Goal: Task Accomplishment & Management: Manage account settings

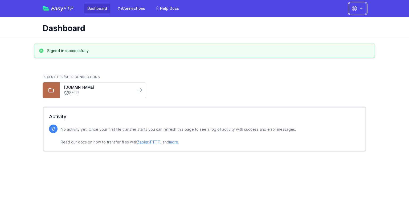
click at [360, 7] on icon "button" at bounding box center [360, 8] width 5 height 5
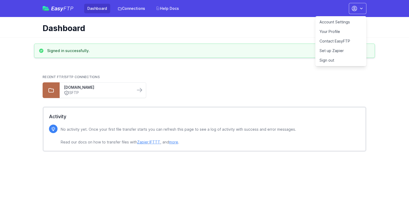
click at [325, 20] on link "Account Settings" at bounding box center [340, 22] width 51 height 10
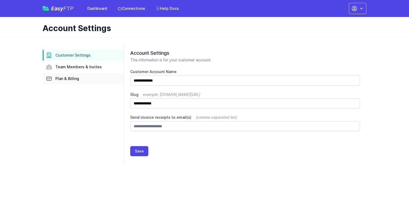
click at [87, 76] on link "Plan & Billing" at bounding box center [83, 78] width 81 height 11
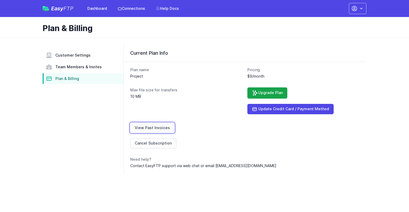
click at [159, 127] on link "View Past Invoices" at bounding box center [152, 128] width 44 height 10
